Goal: Task Accomplishment & Management: Complete application form

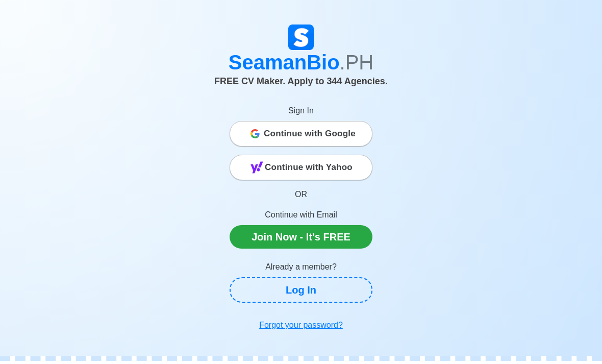
click at [332, 139] on span "Continue with Google" at bounding box center [310, 133] width 92 height 20
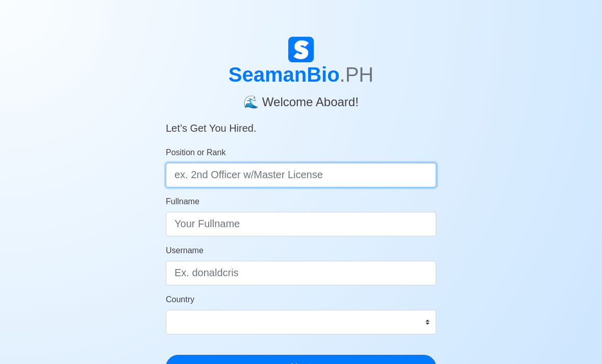
click at [206, 171] on input "Position or Rank" at bounding box center [301, 175] width 270 height 24
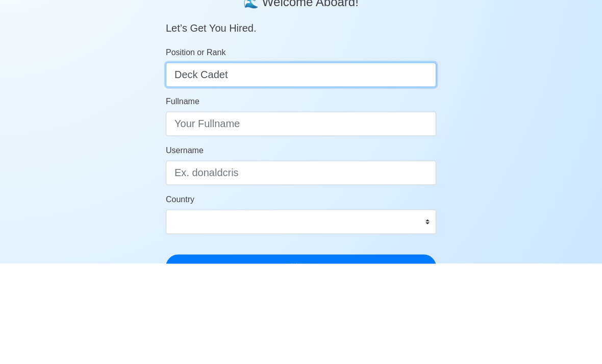
type input "Deck Cadet"
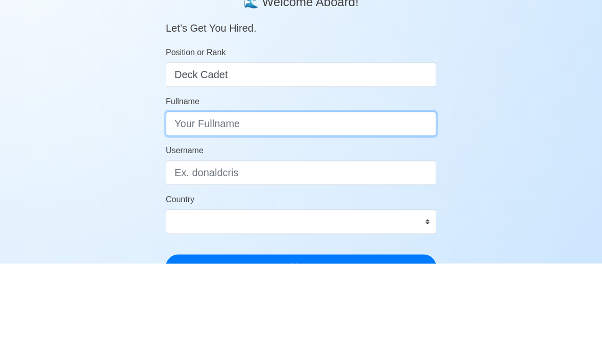
click at [401, 212] on input "Fullname" at bounding box center [301, 224] width 270 height 24
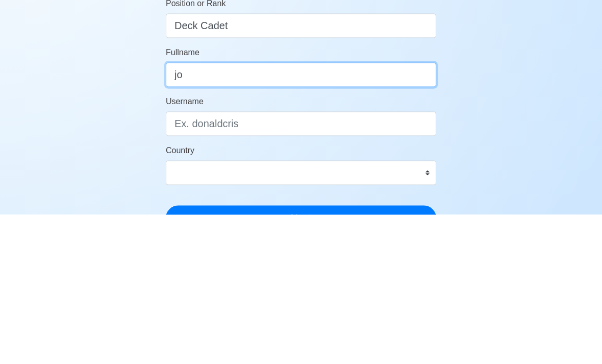
type input "j"
type input "John Philip Cariag"
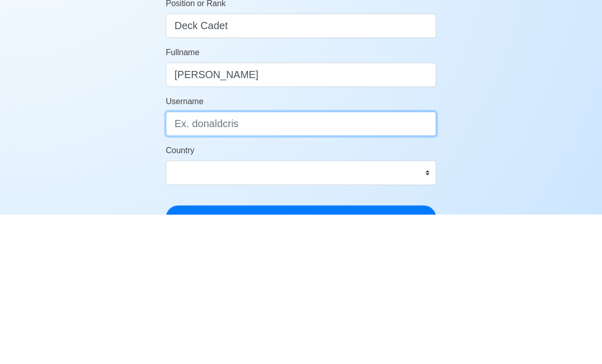
click at [181, 261] on input "Username" at bounding box center [301, 273] width 270 height 24
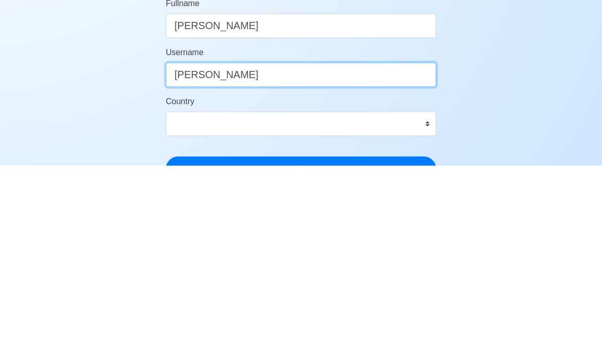
type input "Philip"
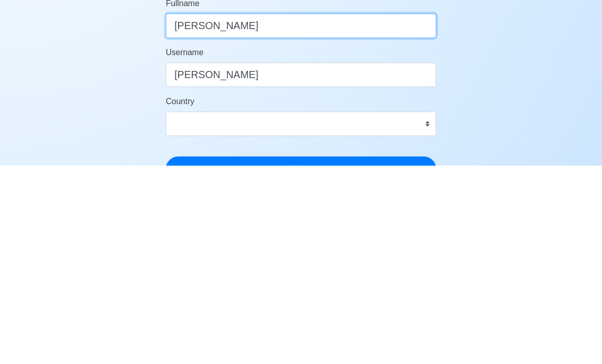
click at [418, 212] on input "John Philip Cariag" at bounding box center [301, 224] width 270 height 24
type input "John Philip Cariaga"
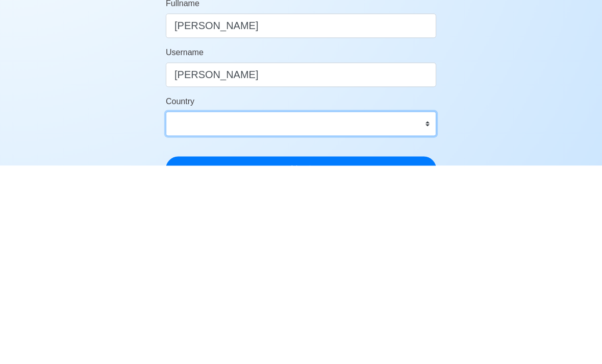
click at [411, 310] on select "Afghanistan Åland Islands Albania Algeria American Samoa Andorra Angola Anguill…" at bounding box center [301, 322] width 270 height 24
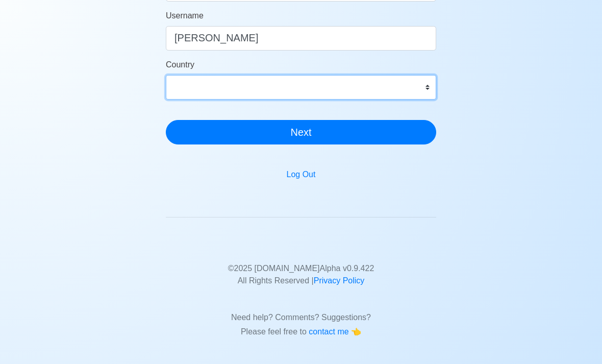
select select "PH"
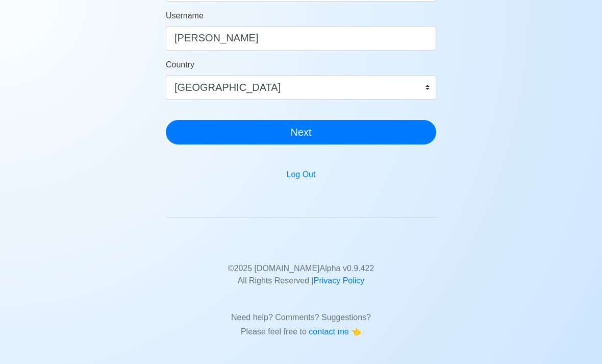
click at [348, 136] on button "Next" at bounding box center [301, 132] width 270 height 24
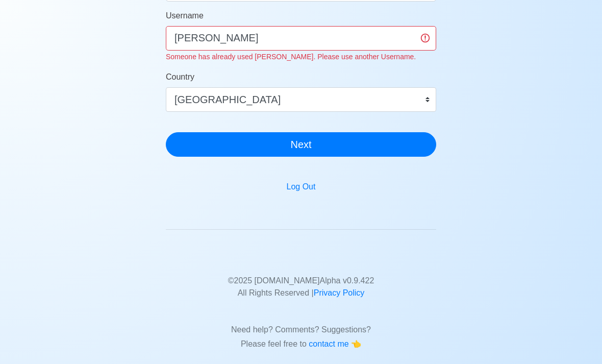
scroll to position [209, 0]
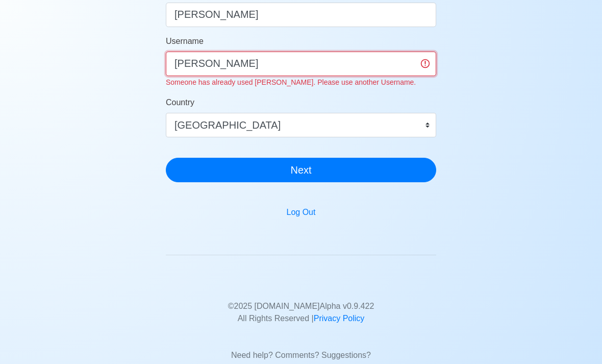
click at [369, 63] on input "Philip" at bounding box center [301, 63] width 270 height 24
type input "P"
click at [561, 110] on div "SeamanBio .PH 🌊 Welcome Aboard! Let’s Get You Hired. Position or Rank Deck Cade…" at bounding box center [301, 103] width 602 height 550
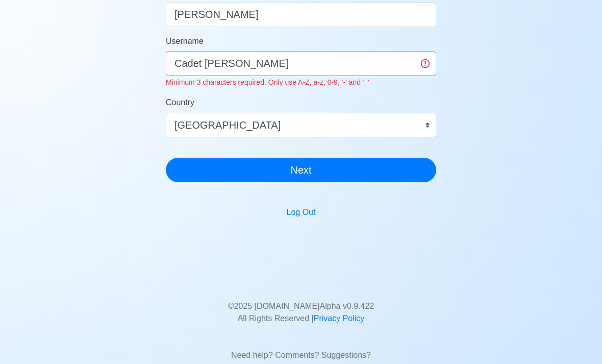
click at [203, 170] on button "Next" at bounding box center [301, 170] width 270 height 24
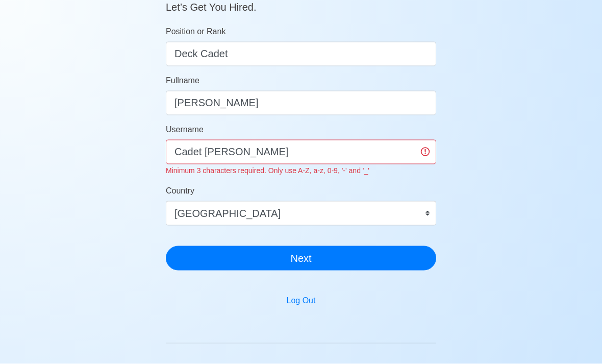
click at [385, 263] on button "Next" at bounding box center [301, 258] width 270 height 24
click at [377, 154] on input "Cadet Cariaga" at bounding box center [301, 151] width 270 height 24
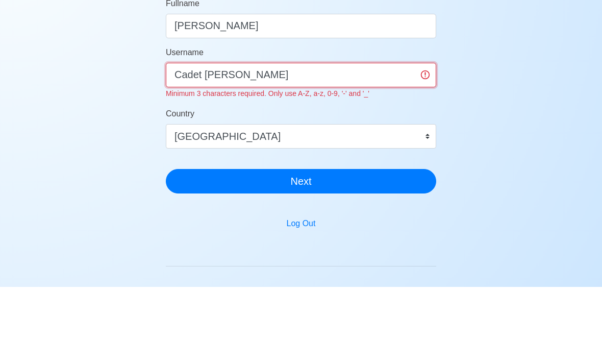
click at [203, 140] on input "Cadet Cariaga" at bounding box center [301, 152] width 270 height 24
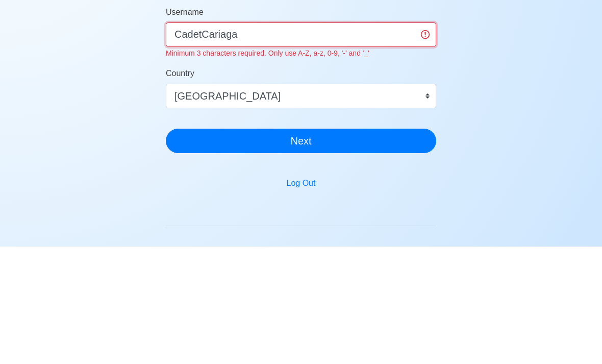
type input "CadetCariaga"
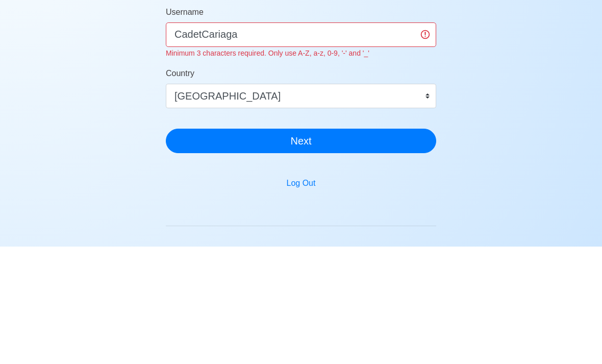
click at [199, 153] on div "SeamanBio .PH 🌊 Welcome Aboard! Let’s Get You Hired. Position or Rank Deck Cade…" at bounding box center [301, 97] width 270 height 363
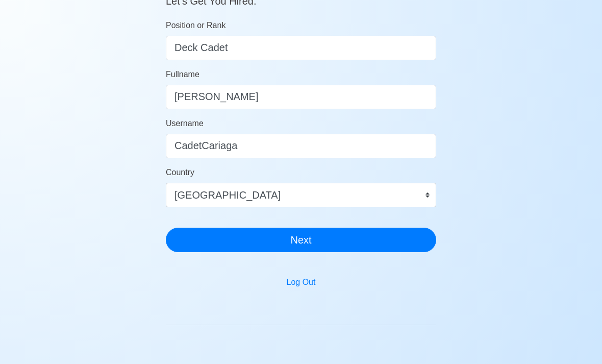
click at [377, 244] on button "Next" at bounding box center [301, 239] width 270 height 24
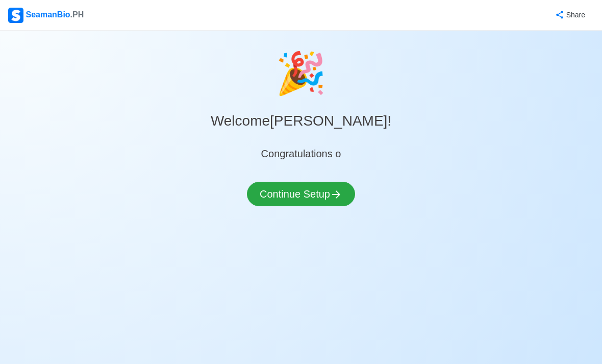
click at [320, 197] on button "Continue Setup" at bounding box center [301, 194] width 108 height 24
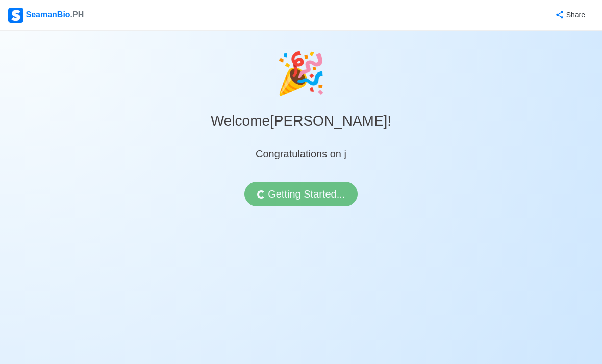
select select "Visible for Hiring"
select select "PH"
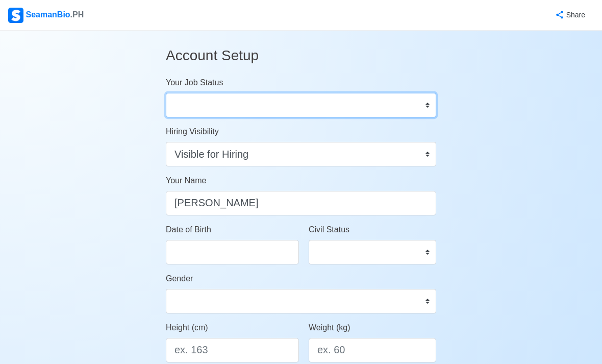
click at [413, 101] on select "Onboard Actively Looking for Job Not Looking for Job" at bounding box center [301, 105] width 270 height 24
select select "Actively Looking for Job"
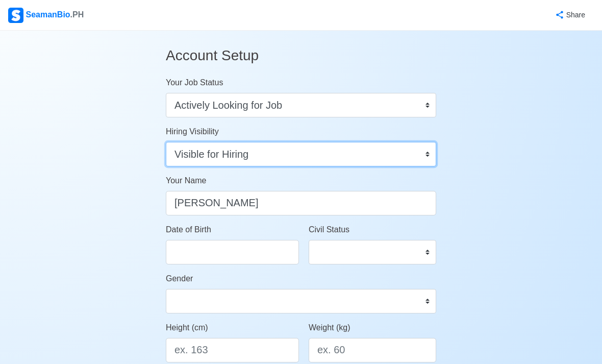
click at [354, 154] on select "Visible for Hiring Not Visible for Hiring" at bounding box center [301, 154] width 270 height 24
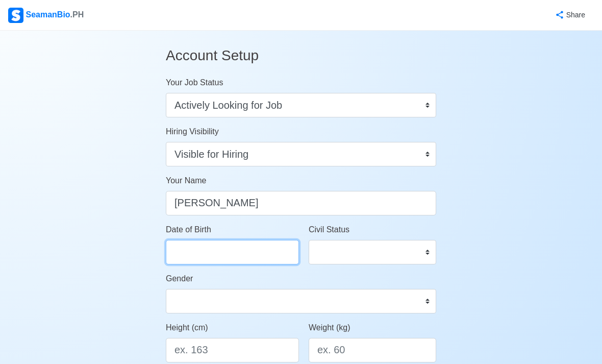
click at [261, 253] on input "Date of Birth" at bounding box center [232, 252] width 133 height 24
select select "****"
select select "*******"
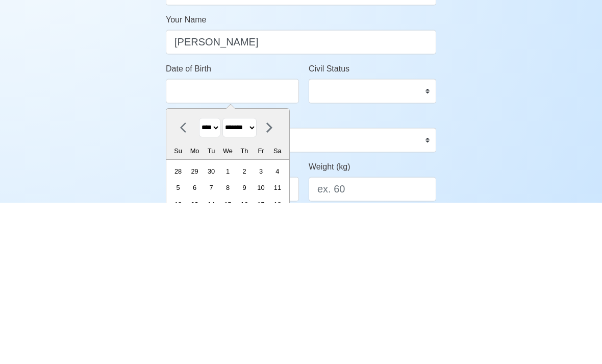
click at [214, 279] on select "**** **** **** **** **** **** **** **** **** **** **** **** **** **** **** ****…" at bounding box center [209, 289] width 21 height 20
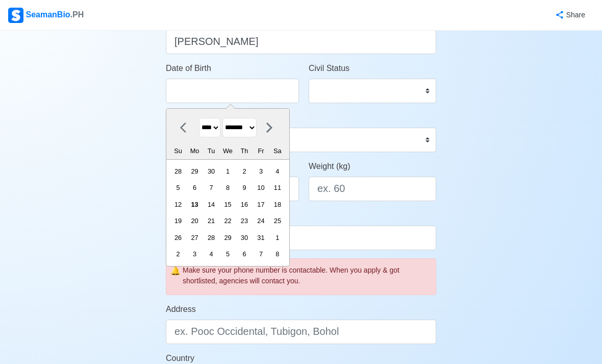
select select "****"
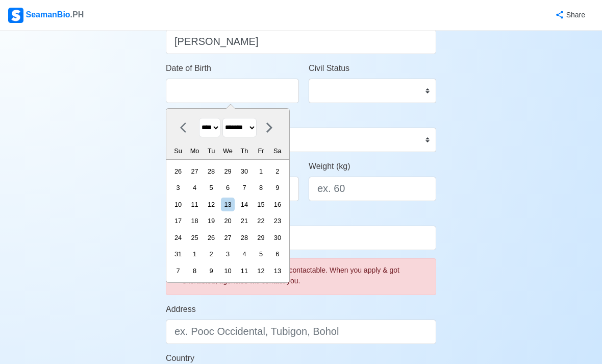
click at [253, 127] on select "******* ******** ***** ***** *** **** **** ****** ********* ******* ******** **…" at bounding box center [239, 128] width 34 height 20
select select "****"
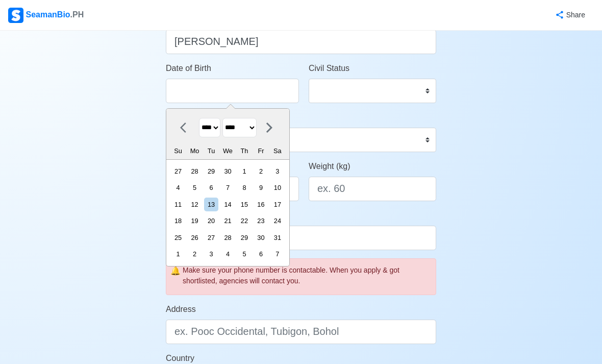
click at [251, 186] on div "8" at bounding box center [244, 188] width 14 height 14
type input "07/08/2004"
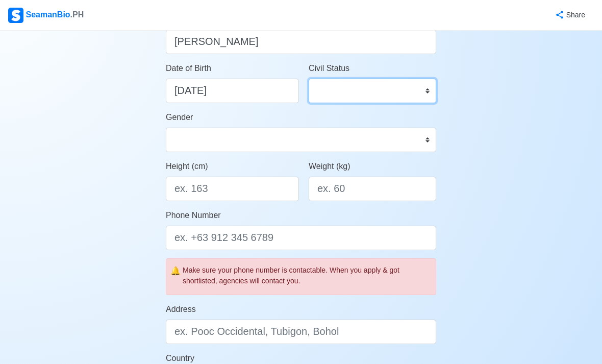
click at [371, 90] on select "Single Married Widowed Separated" at bounding box center [371, 91] width 127 height 24
select select "Single"
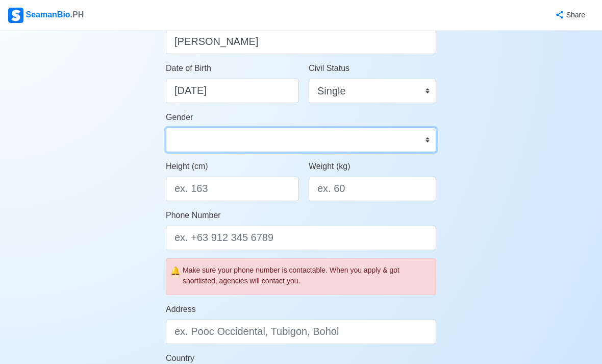
click at [290, 148] on select "Male Female" at bounding box center [301, 139] width 270 height 24
select select "Male"
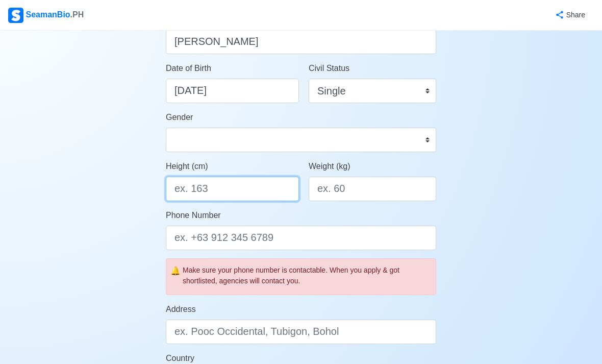
click at [262, 185] on input "Height (cm)" at bounding box center [232, 188] width 133 height 24
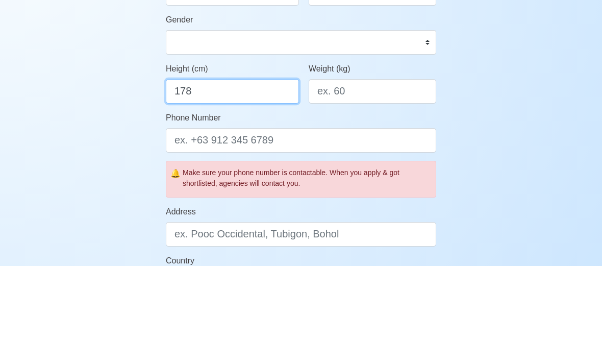
type input "178"
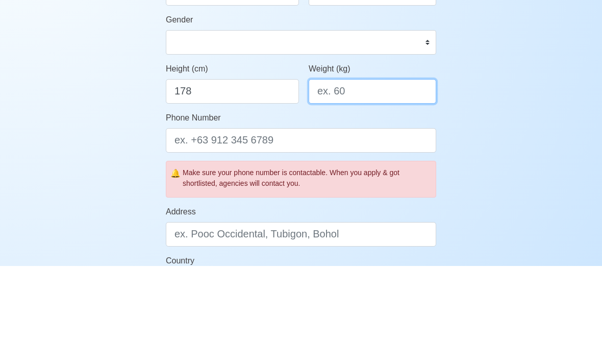
click at [369, 177] on input "Weight (kg)" at bounding box center [371, 189] width 127 height 24
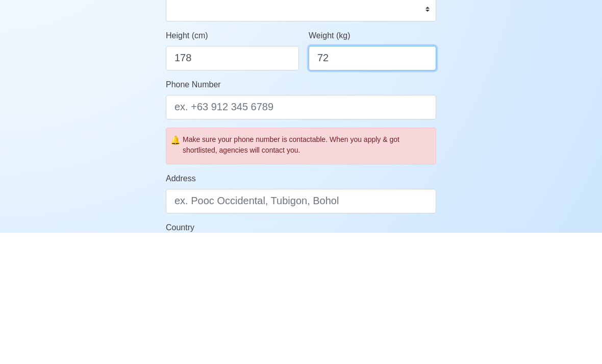
type input "72"
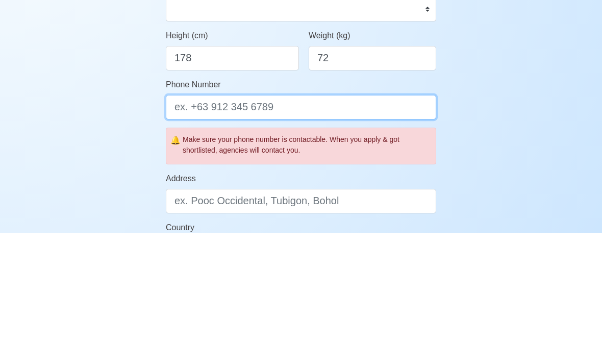
click at [370, 226] on input "Phone Number" at bounding box center [301, 238] width 270 height 24
type input "09957844932"
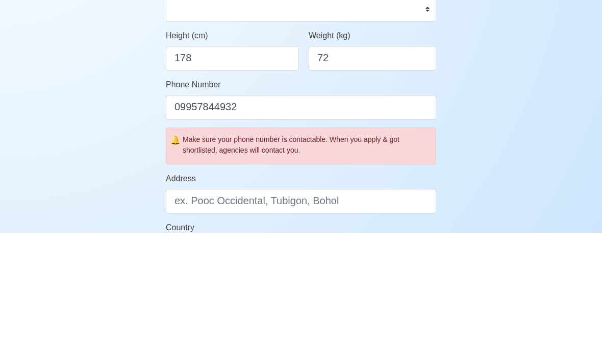
click at [506, 125] on div "Account Setup Your Job Status Onboard Actively Looking for Job Not Looking for …" at bounding box center [301, 316] width 602 height 893
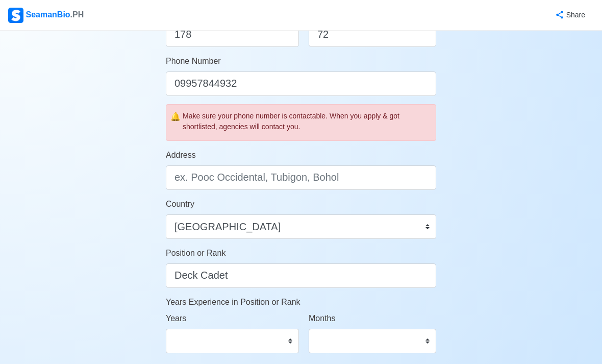
scroll to position [317, 0]
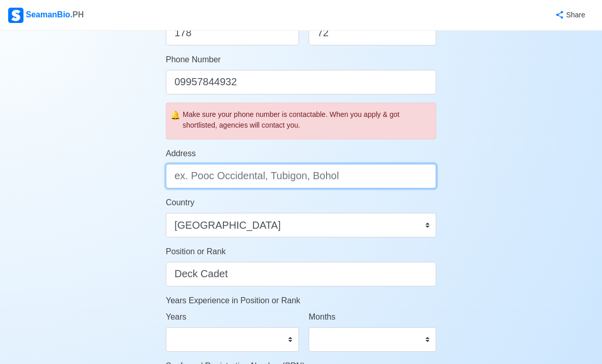
click at [193, 175] on input "Address" at bounding box center [301, 176] width 270 height 24
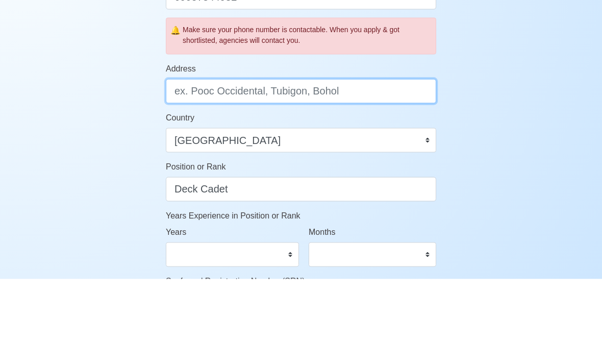
scroll to position [402, 0]
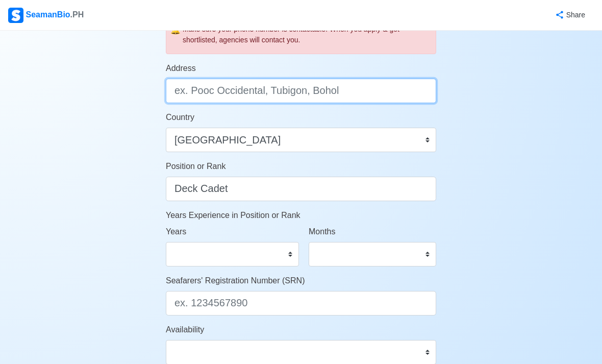
click at [180, 83] on input "Address" at bounding box center [301, 91] width 270 height 24
paste input "Block 1 lot 10 B Capricorn St. Remarville subd. Bagbag Quezon city"
type input "Block 1 lot 10 B Capricorn St. Remarville subd. Bagbag Quezon City"
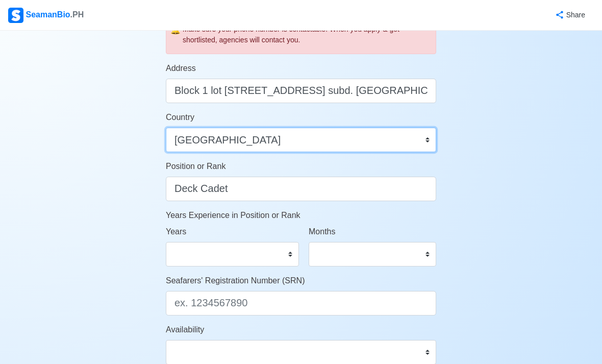
click at [182, 137] on select "Afghanistan Åland Islands Albania Algeria American Samoa Andorra Angola Anguill…" at bounding box center [301, 139] width 270 height 24
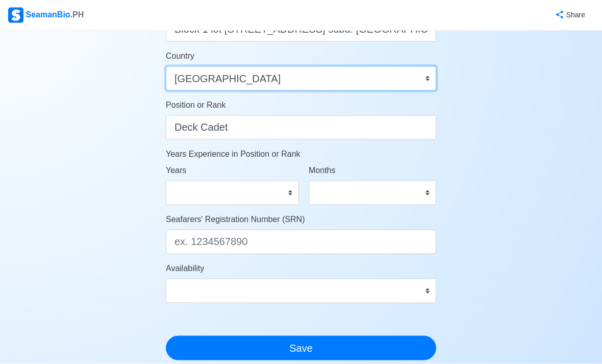
scroll to position [464, 0]
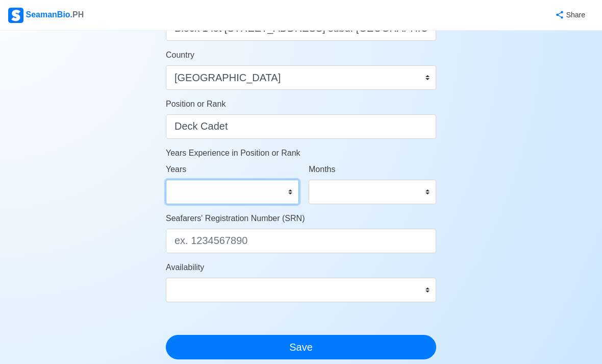
click at [190, 198] on select "0 1 2 3 4 5 6 7 8 9 10 11 12 13 14 15 16 17 18 19 20 21 22 23 24 25 26 27 28 29…" at bounding box center [232, 191] width 133 height 24
select select "0"
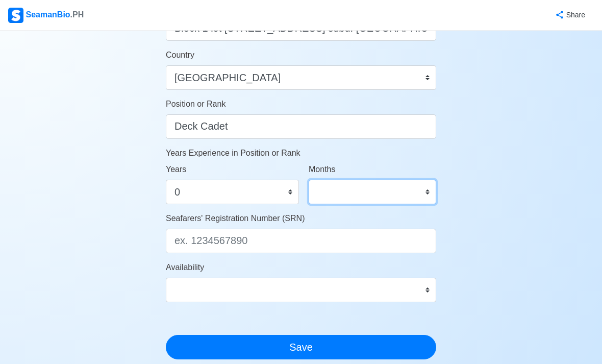
click at [406, 202] on select "0 1 2 3 4 5 6 7 8 9 10 11" at bounding box center [371, 191] width 127 height 24
select select "0"
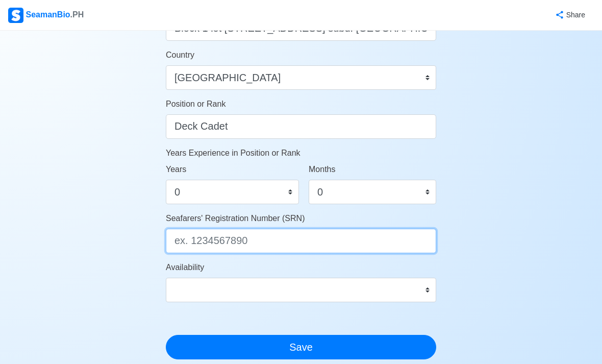
click at [201, 247] on input "Seafarers' Registration Number (SRN)" at bounding box center [301, 240] width 270 height 24
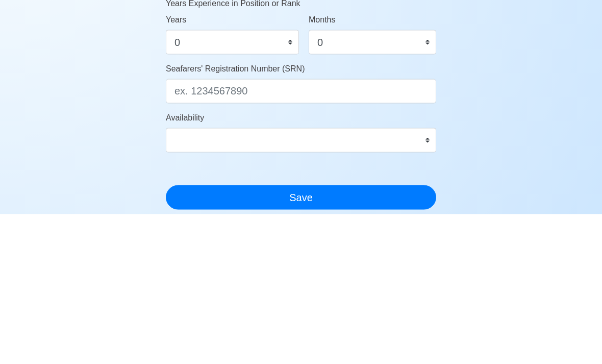
click at [541, 62] on div "Account Setup Your Job Status Onboard Actively Looking for Job Not Looking for …" at bounding box center [301, 13] width 602 height 893
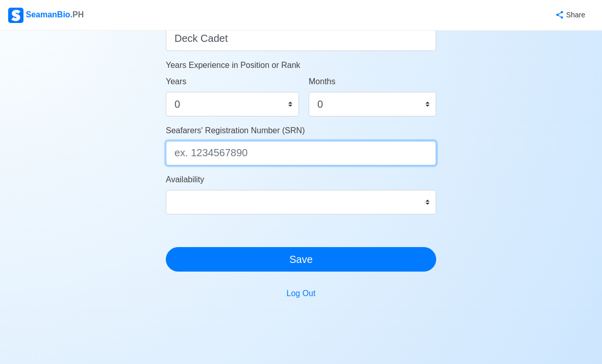
click at [401, 153] on input "Seafarers' Registration Number (SRN)" at bounding box center [301, 153] width 270 height 24
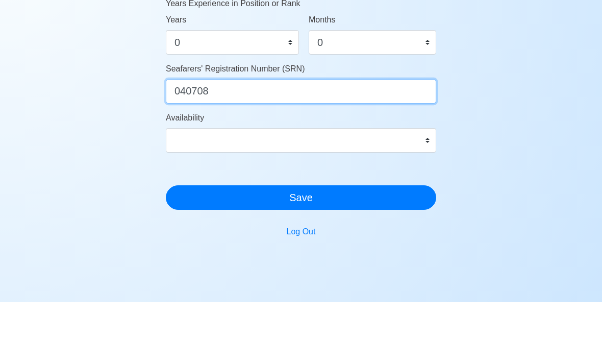
click at [230, 141] on input "040708" at bounding box center [301, 153] width 270 height 24
type input "0407080020"
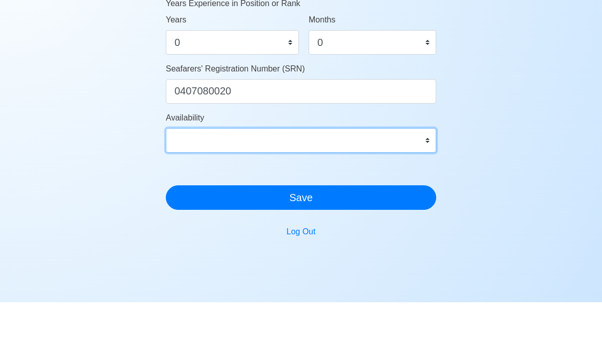
click at [185, 190] on select "Immediate Nov 2025 Dec 2025 Jan 2026 Feb 2026 Mar 2026 Apr 2026 May 2026 Jun 20…" at bounding box center [301, 202] width 270 height 24
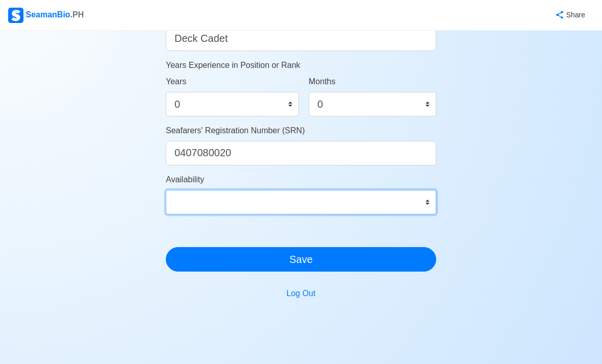
select select "4102416000000"
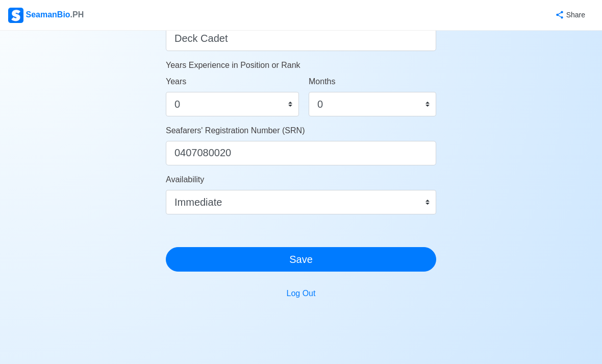
click at [198, 258] on button "Save" at bounding box center [301, 259] width 270 height 24
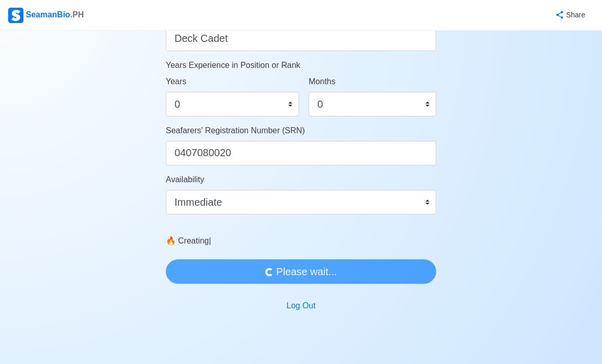
scroll to position [0, 0]
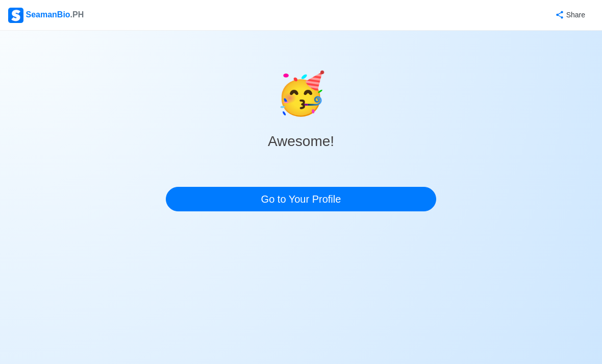
click at [188, 198] on link "Go to Your Profile" at bounding box center [301, 199] width 270 height 24
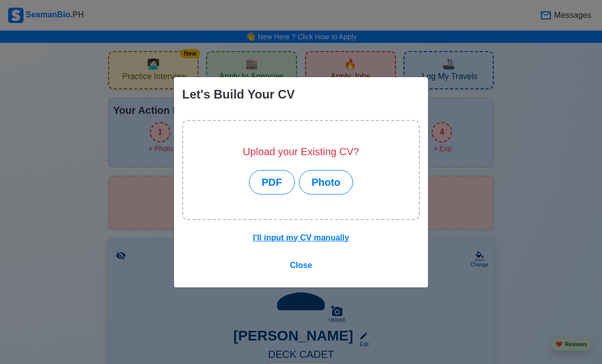
click at [270, 194] on button "PDF" at bounding box center [272, 182] width 46 height 24
